Goal: Information Seeking & Learning: Learn about a topic

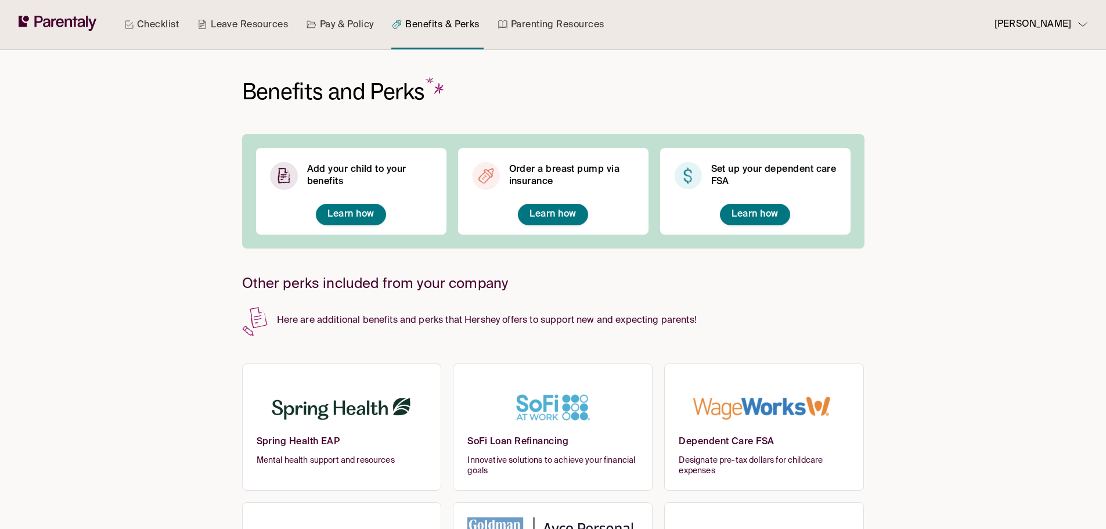
drag, startPoint x: 369, startPoint y: 216, endPoint x: 351, endPoint y: 218, distance: 18.7
click at [351, 218] on span "Learn how" at bounding box center [350, 214] width 46 height 9
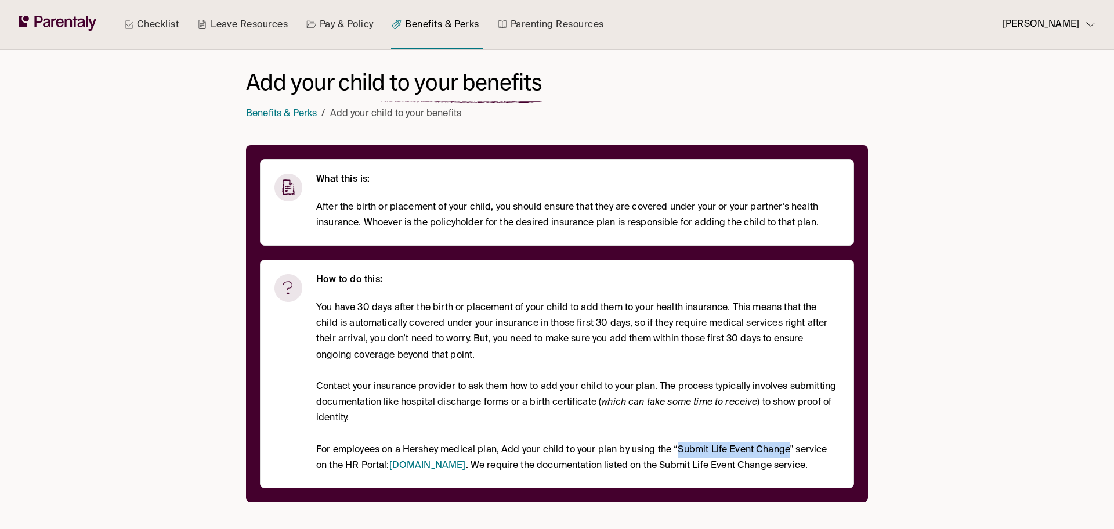
drag, startPoint x: 678, startPoint y: 449, endPoint x: 790, endPoint y: 450, distance: 112.6
click at [790, 450] on p "For employees on a Hershey medical plan, Add your child to your plan by using t…" at bounding box center [577, 457] width 523 height 31
copy p "Submit Life Event Change"
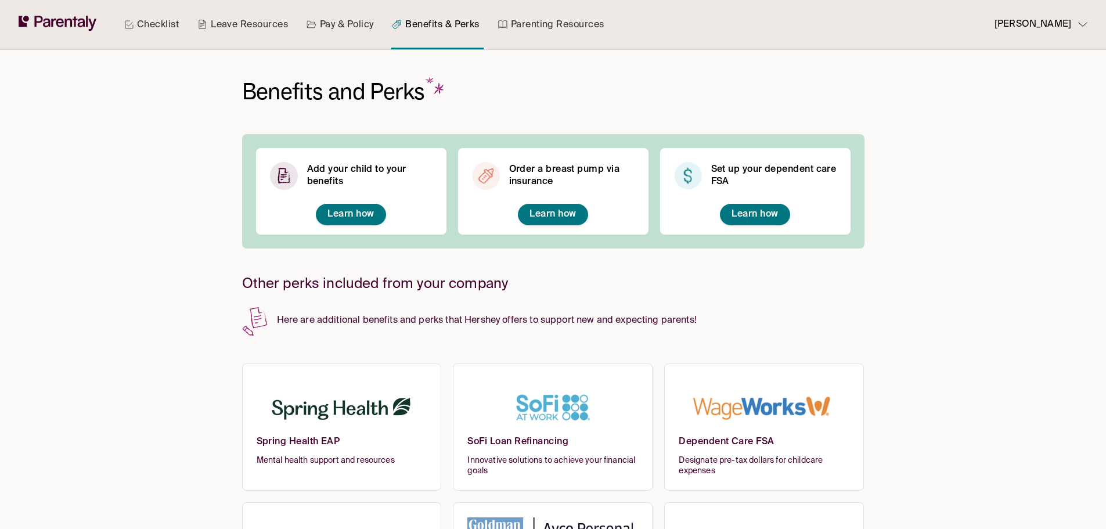
click at [552, 213] on span "Learn how" at bounding box center [552, 214] width 46 height 9
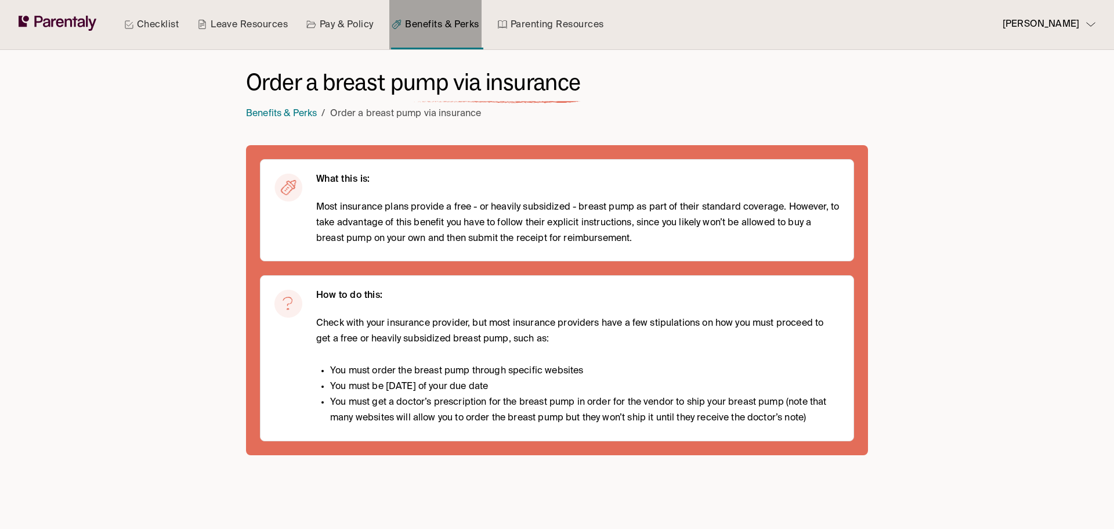
click at [442, 35] on link "Benefits & Perks" at bounding box center [435, 24] width 92 height 49
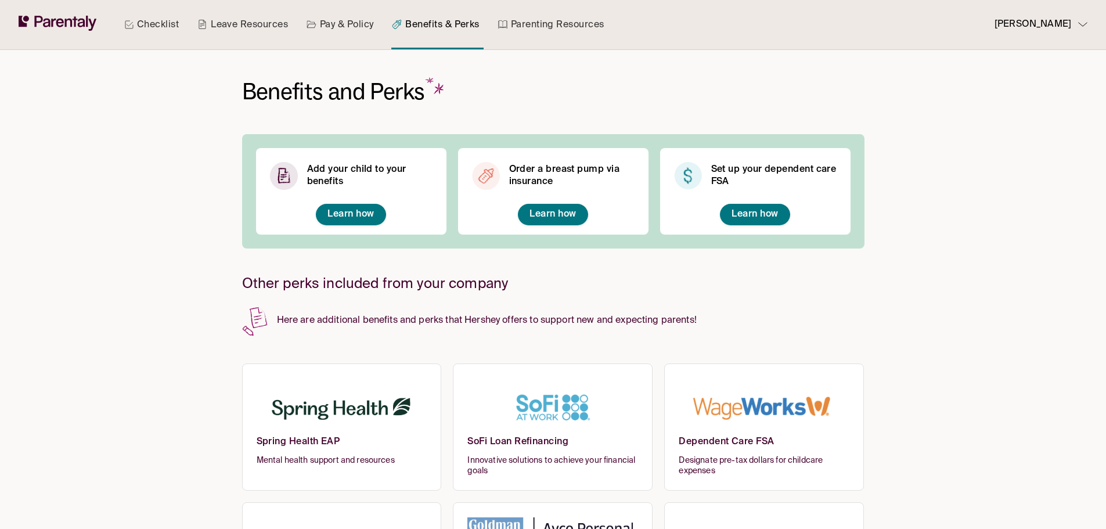
click at [745, 216] on span "Learn how" at bounding box center [754, 214] width 46 height 9
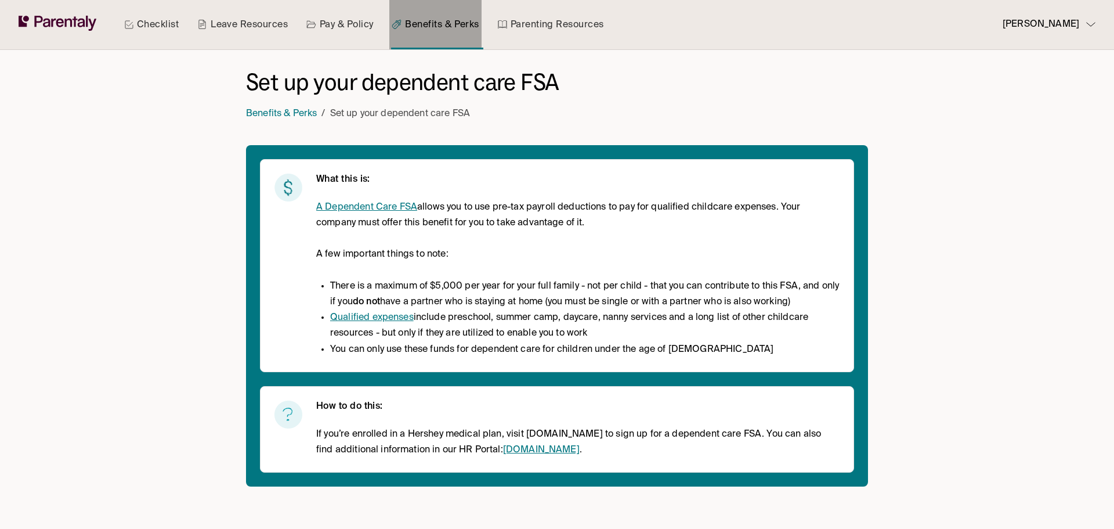
click at [432, 24] on link "Benefits & Perks" at bounding box center [435, 24] width 92 height 49
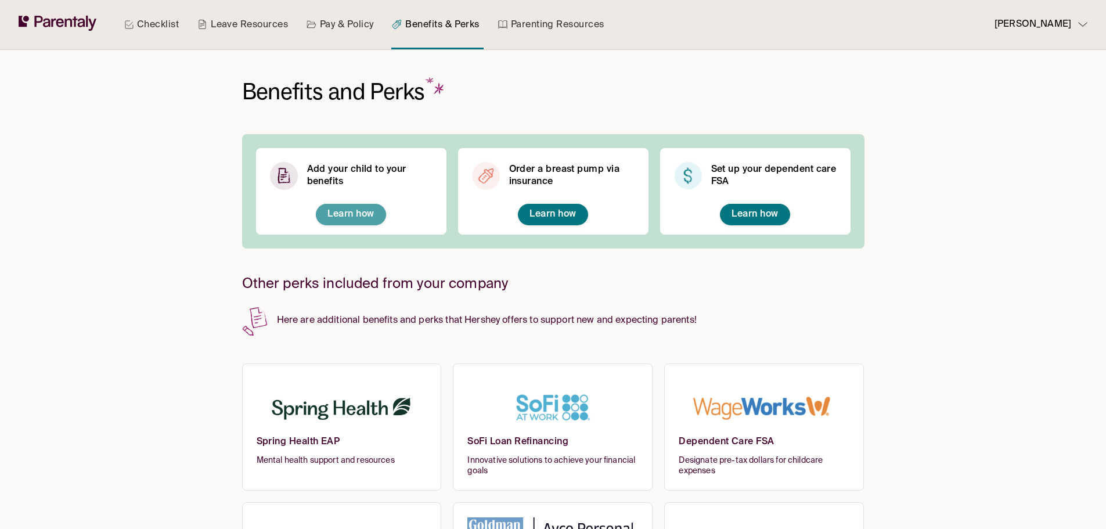
click at [365, 211] on span "Learn how" at bounding box center [350, 214] width 46 height 9
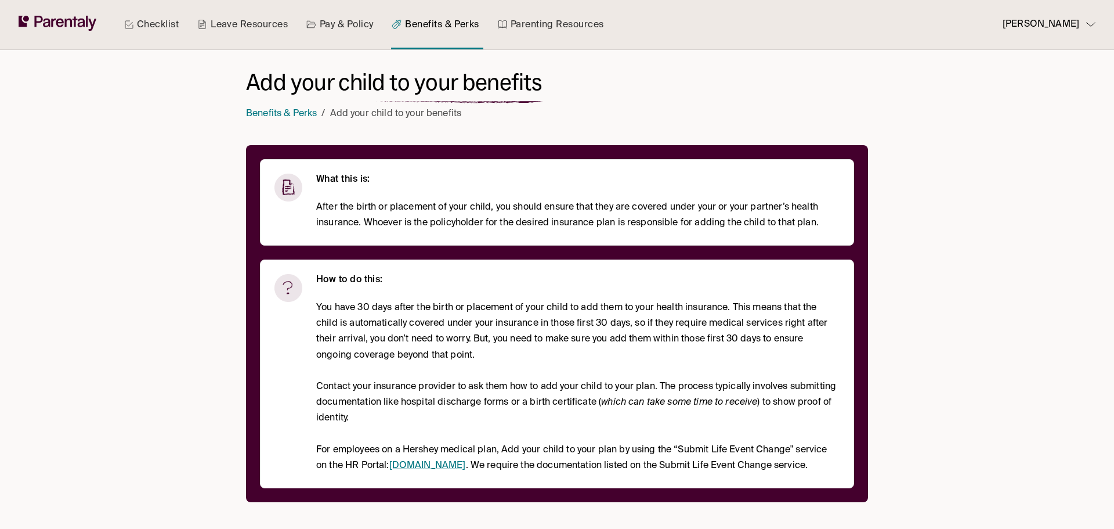
click at [472, 21] on link "Benefits & Perks" at bounding box center [435, 24] width 92 height 49
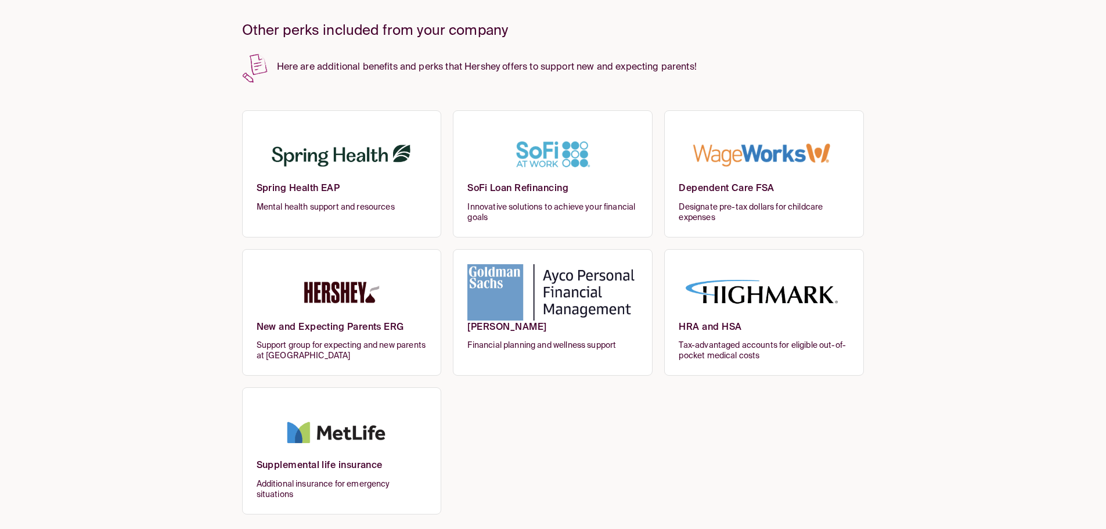
scroll to position [257, 0]
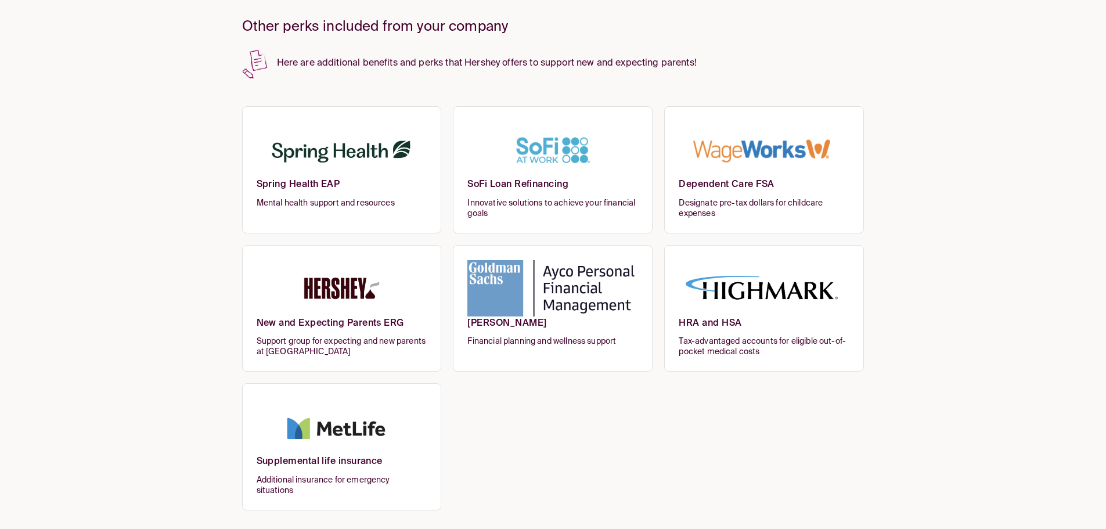
click at [331, 332] on h6 "New and Expecting Parents ERG" at bounding box center [342, 326] width 171 height 19
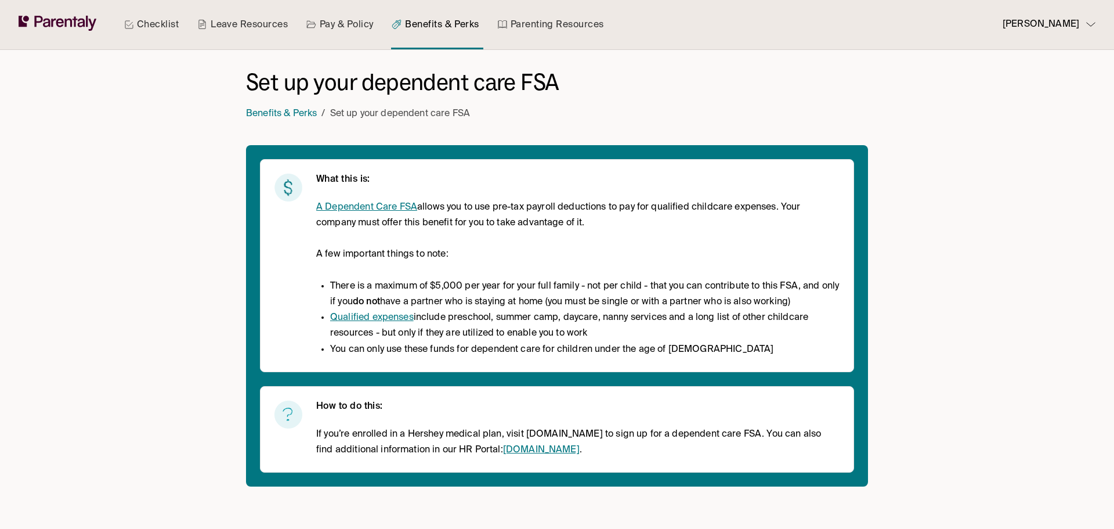
click at [387, 318] on link "Qualified expenses" at bounding box center [372, 317] width 84 height 9
